Goal: Task Accomplishment & Management: Complete application form

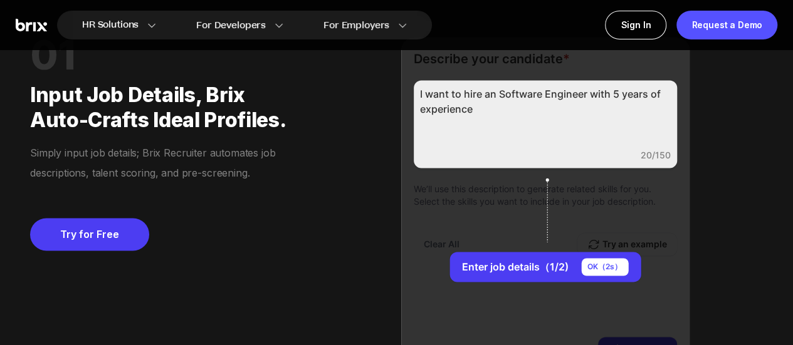
scroll to position [887, 0]
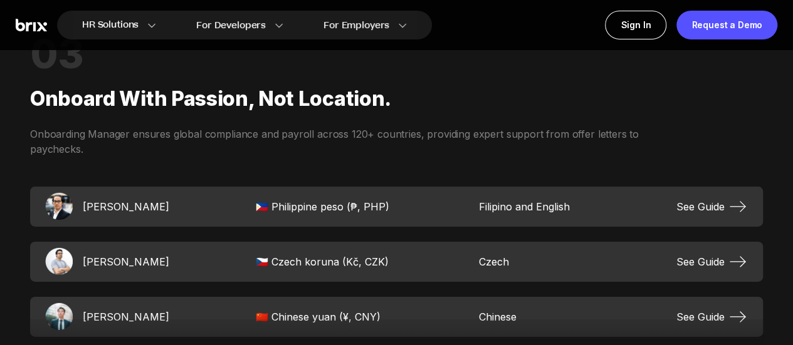
click at [285, 258] on div "03 Onboard with passion, not location. Onboarding Manager ensures global compli…" at bounding box center [396, 298] width 793 height 614
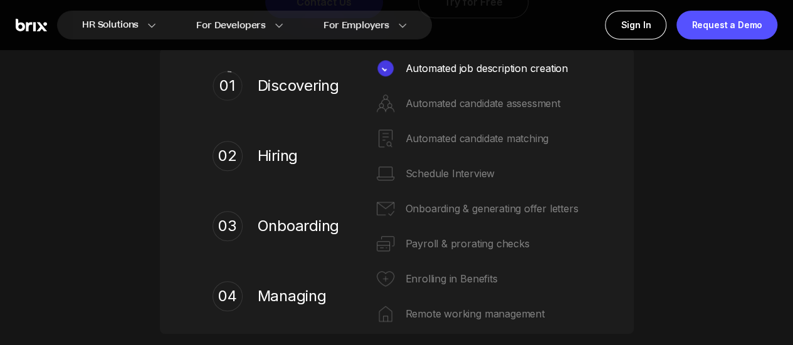
scroll to position [0, 0]
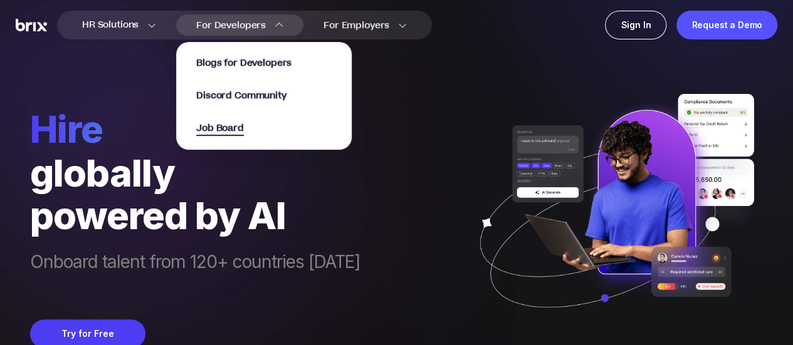
click at [222, 130] on span "Job Board" at bounding box center [220, 129] width 48 height 14
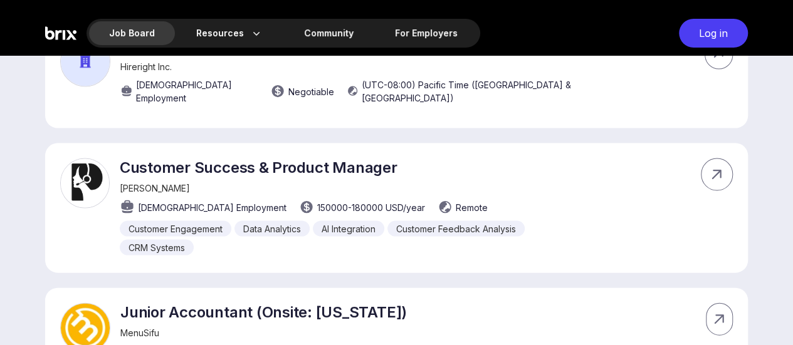
scroll to position [1217, 0]
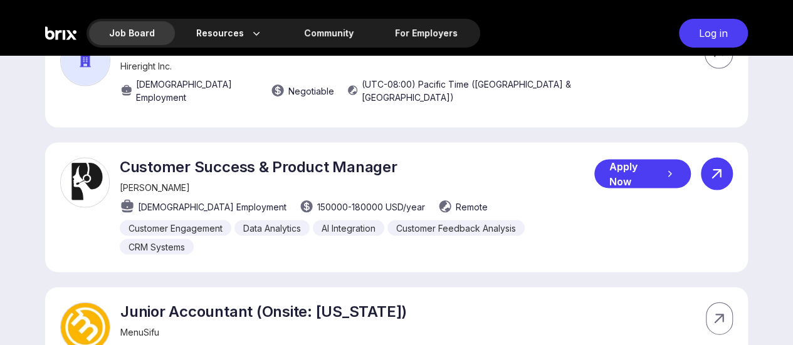
click at [725, 165] on icon at bounding box center [716, 174] width 19 height 19
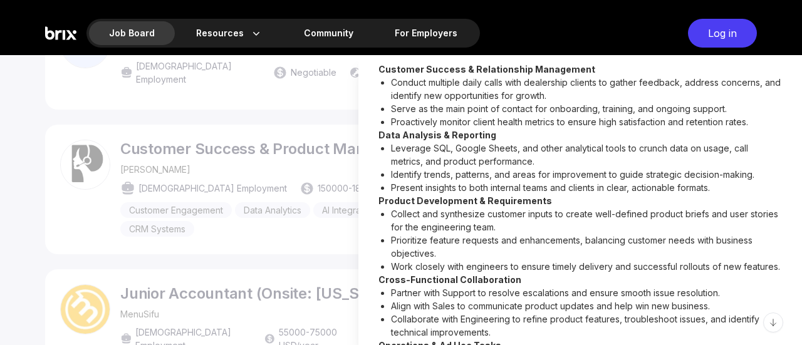
scroll to position [0, 0]
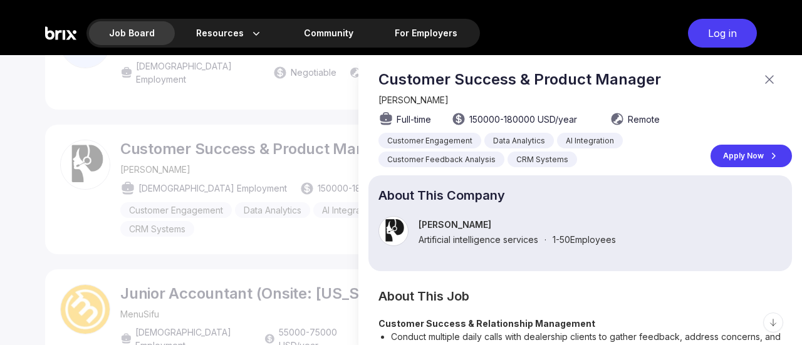
click at [766, 78] on icon at bounding box center [770, 80] width 8 height 8
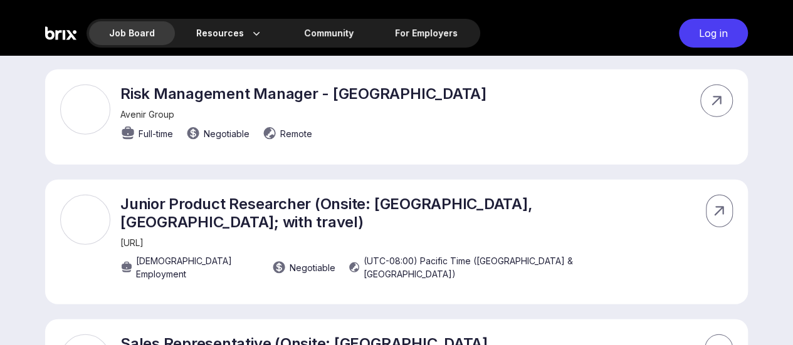
scroll to position [1557, 0]
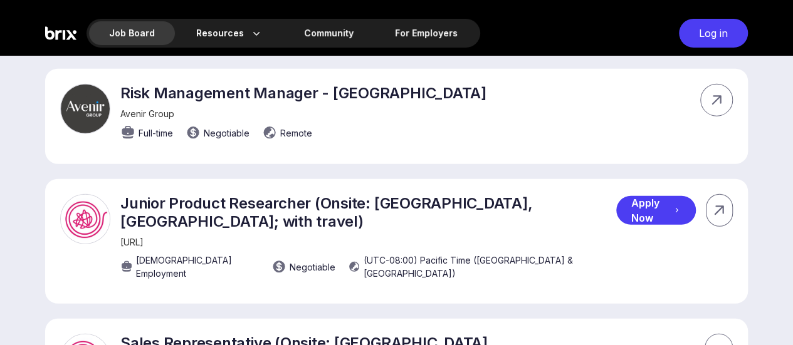
click at [666, 196] on div "Apply Now" at bounding box center [656, 210] width 80 height 29
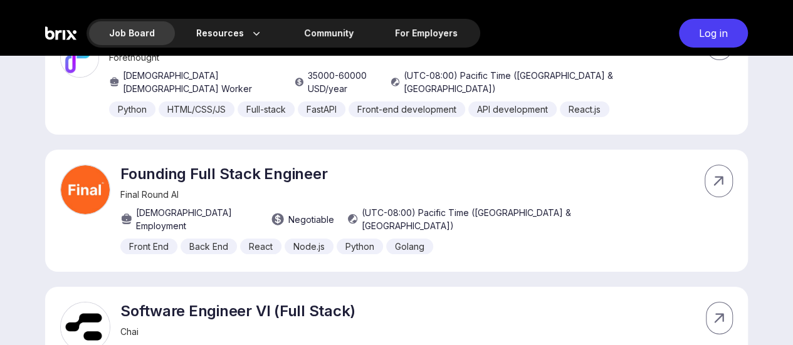
scroll to position [4602, 0]
drag, startPoint x: 280, startPoint y: 199, endPoint x: 302, endPoint y: 137, distance: 66.6
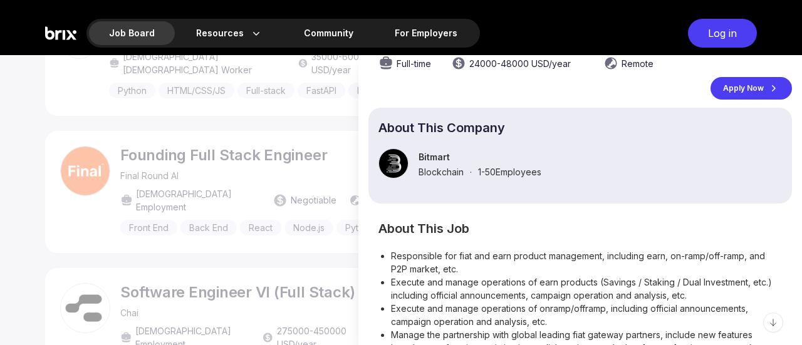
scroll to position [0, 0]
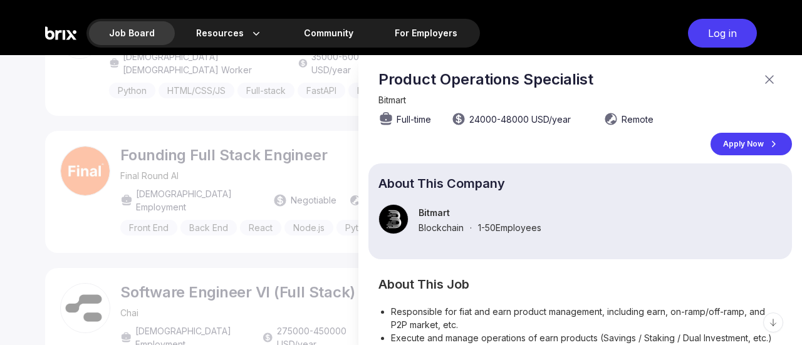
click at [762, 78] on icon at bounding box center [769, 79] width 15 height 15
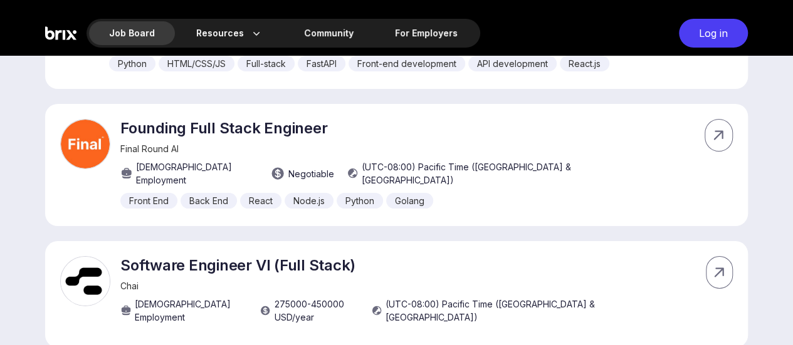
scroll to position [4649, 0]
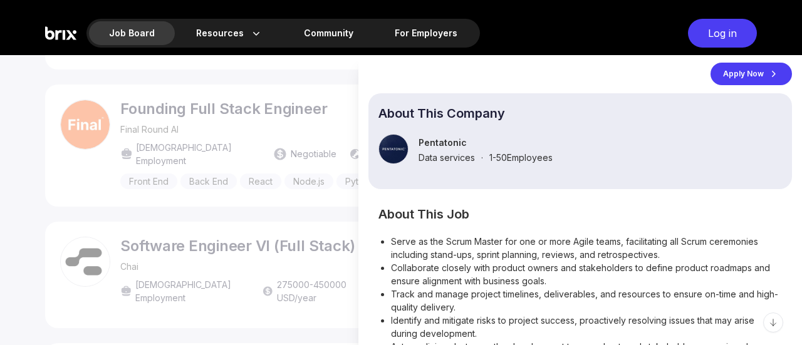
scroll to position [0, 0]
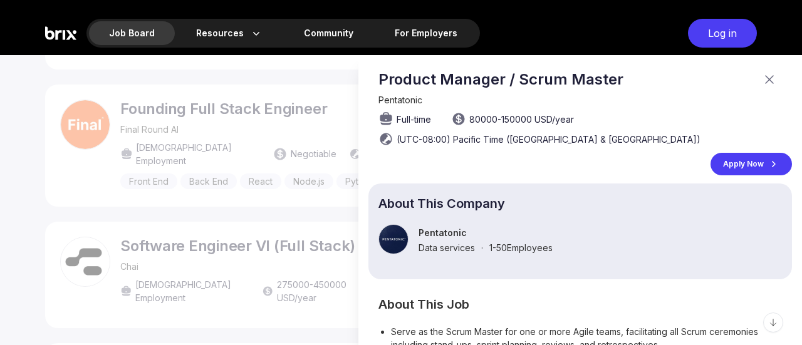
click at [762, 82] on icon at bounding box center [769, 79] width 15 height 15
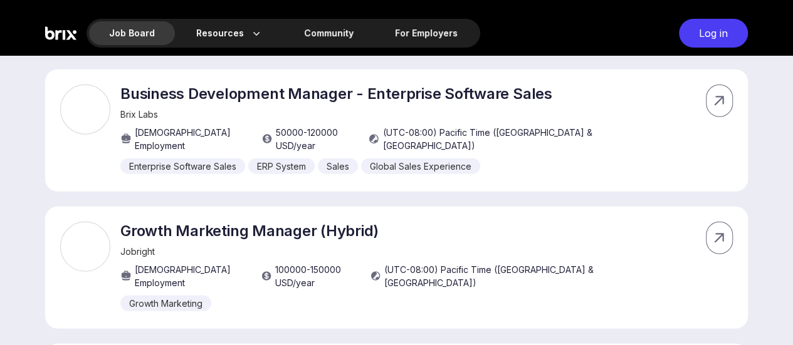
scroll to position [6431, 0]
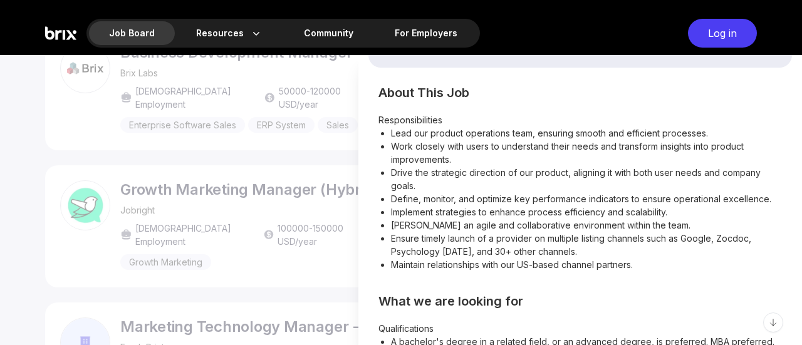
scroll to position [252, 0]
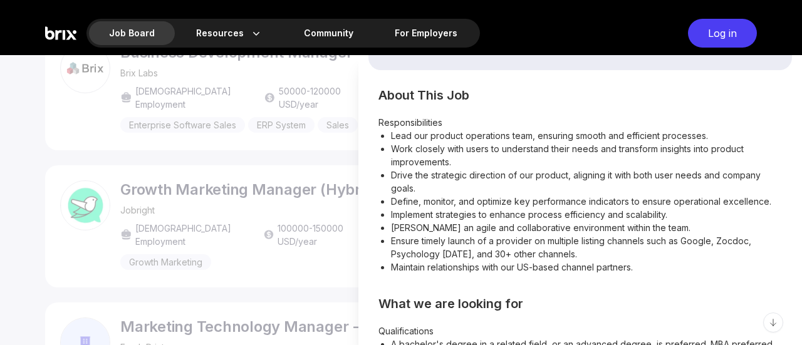
click at [318, 181] on div at bounding box center [401, 200] width 802 height 290
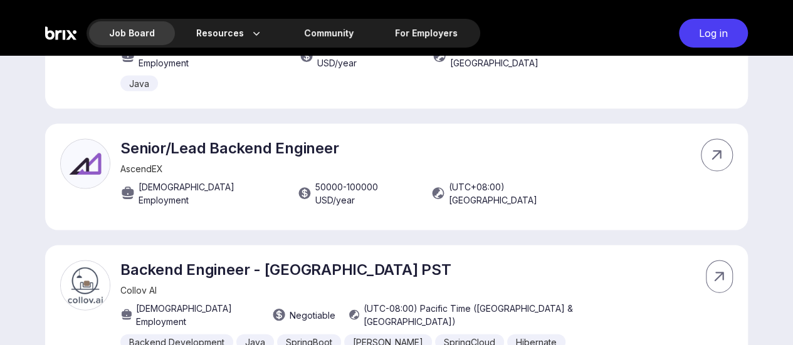
scroll to position [5986, 0]
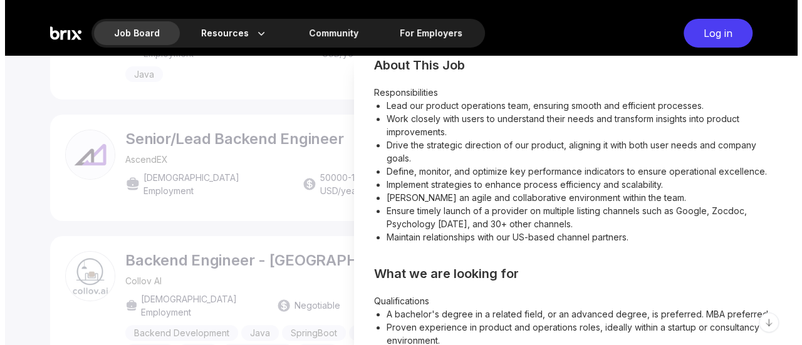
scroll to position [0, 0]
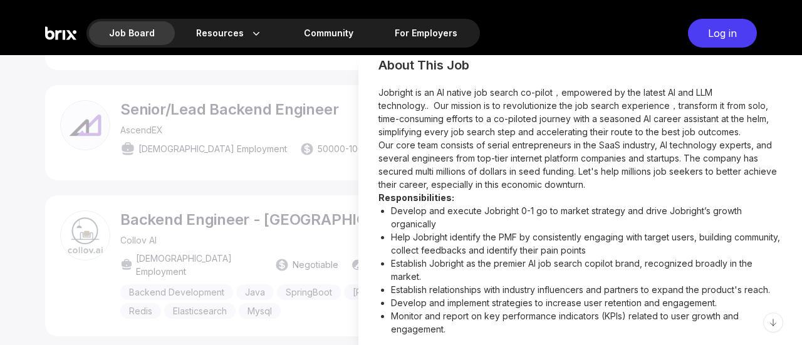
click at [343, 186] on div at bounding box center [401, 200] width 802 height 290
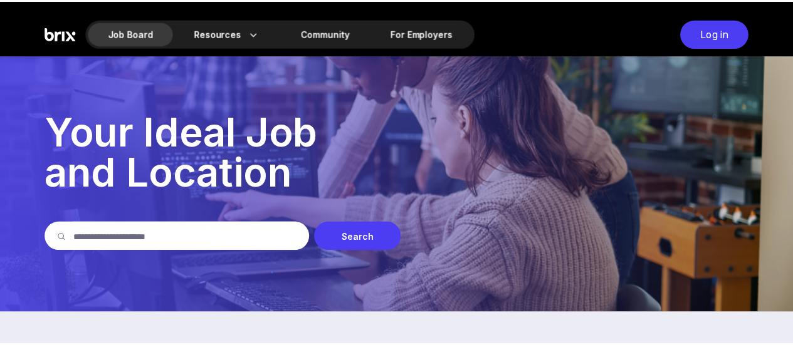
scroll to position [5986, 0]
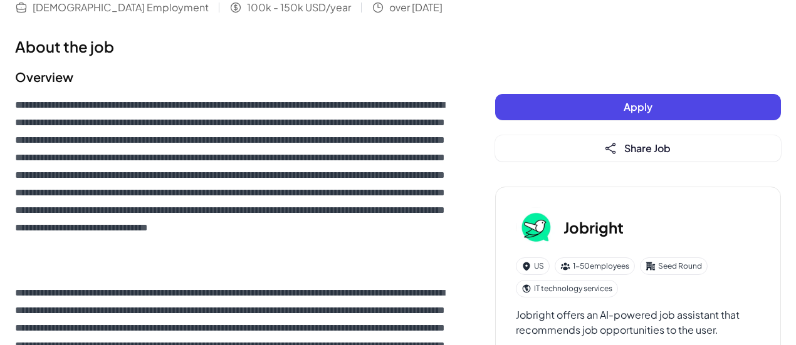
scroll to position [39, 0]
